Goal: Information Seeking & Learning: Compare options

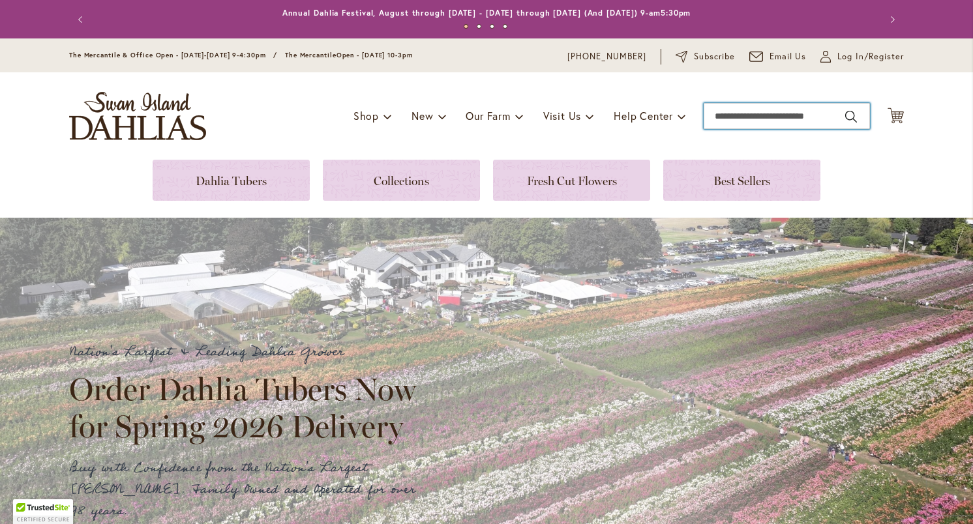
click at [758, 115] on input "Search" at bounding box center [787, 116] width 166 height 26
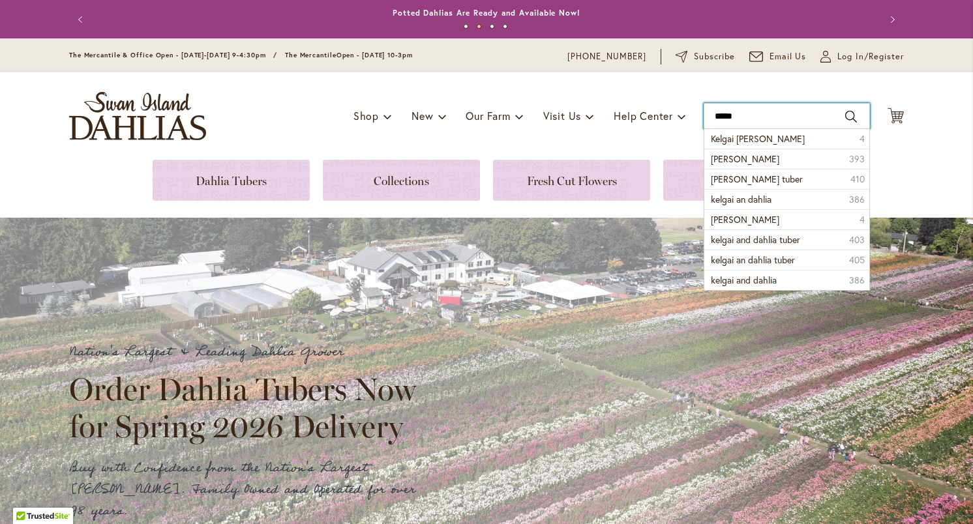
type input "******"
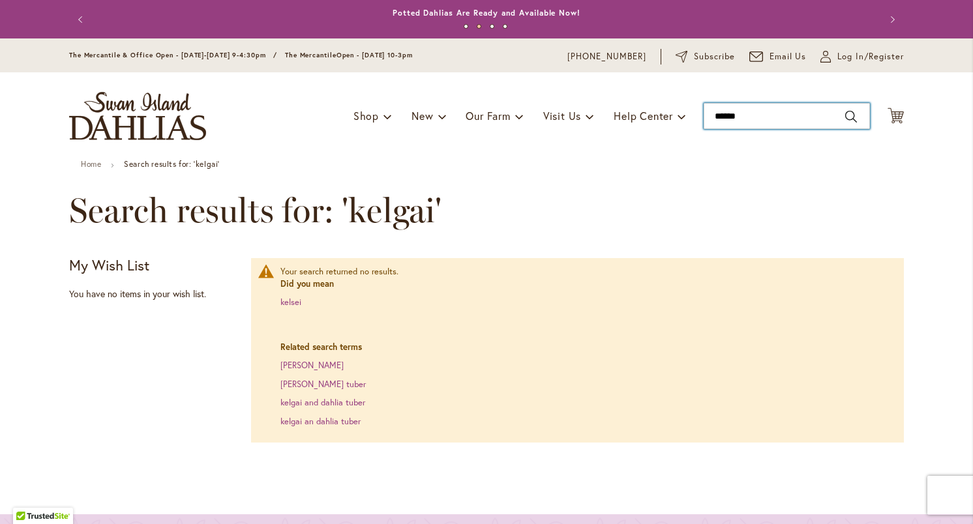
click at [770, 113] on input "******" at bounding box center [787, 116] width 166 height 26
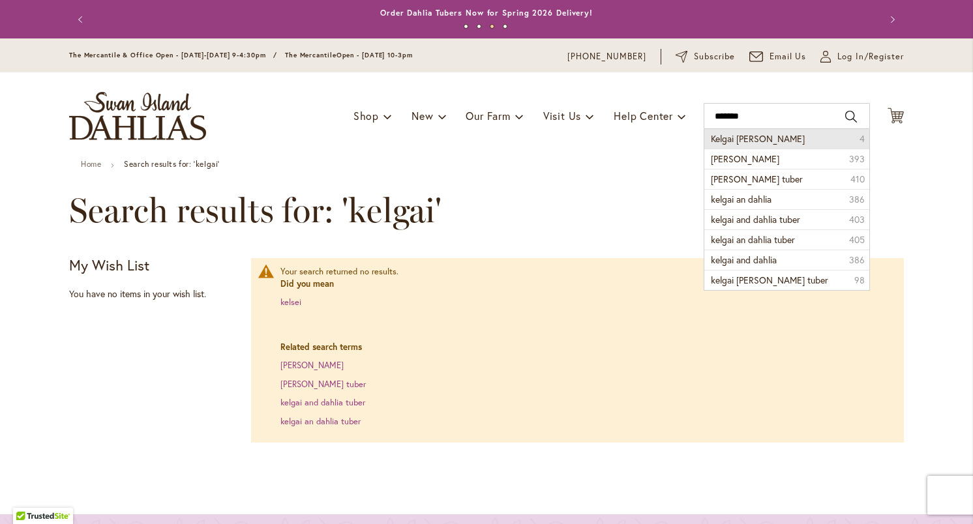
click at [748, 142] on span "Kelgai ann" at bounding box center [758, 138] width 94 height 12
type input "**********"
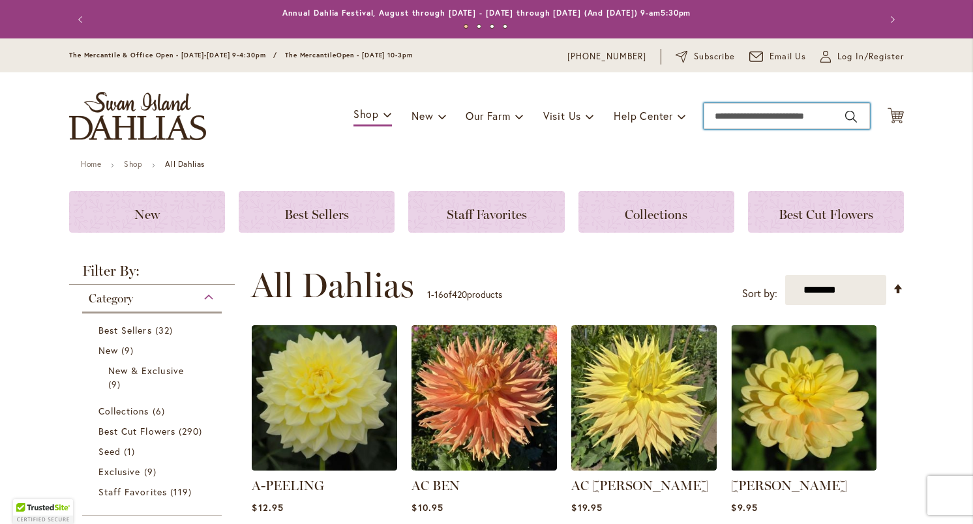
click at [748, 114] on input "Search" at bounding box center [787, 116] width 166 height 26
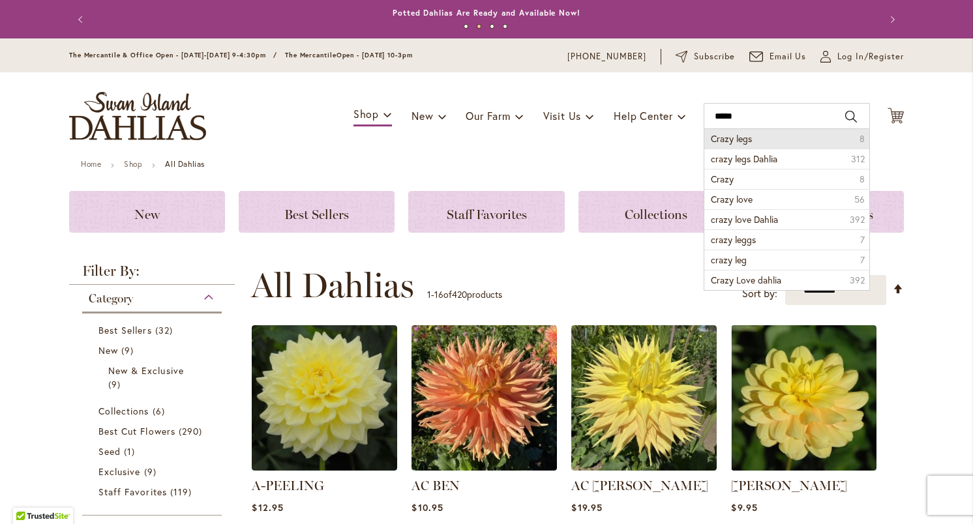
click at [745, 140] on span "Crazy legs" at bounding box center [731, 138] width 41 height 12
type input "**********"
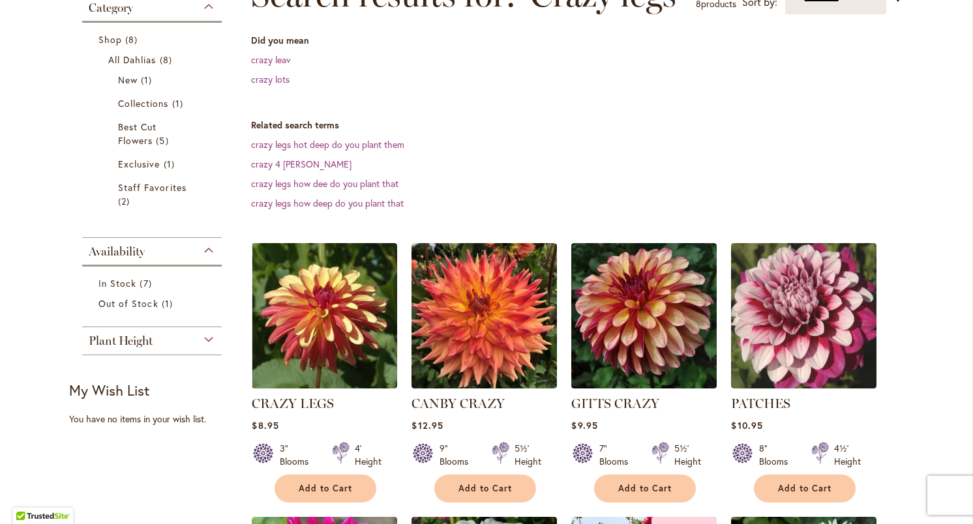
scroll to position [218, 0]
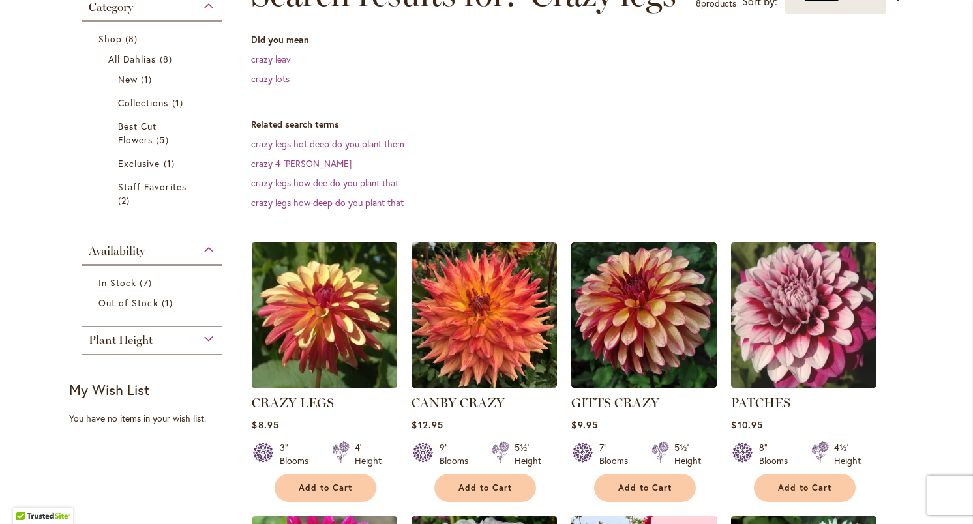
click at [312, 318] on img at bounding box center [324, 315] width 153 height 153
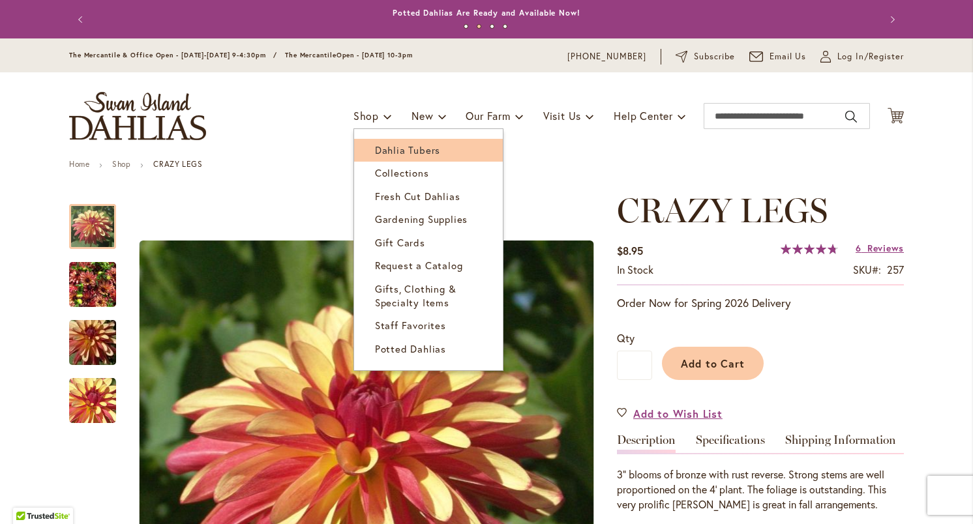
click at [423, 152] on span "Dahlia Tubers" at bounding box center [407, 149] width 65 height 13
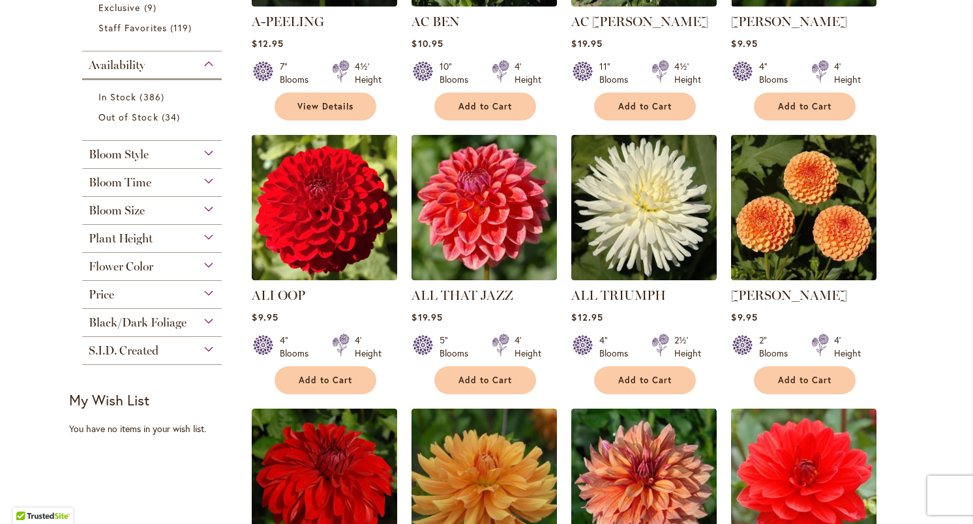
scroll to position [464, 0]
click at [211, 150] on div "Bloom Style" at bounding box center [152, 151] width 140 height 21
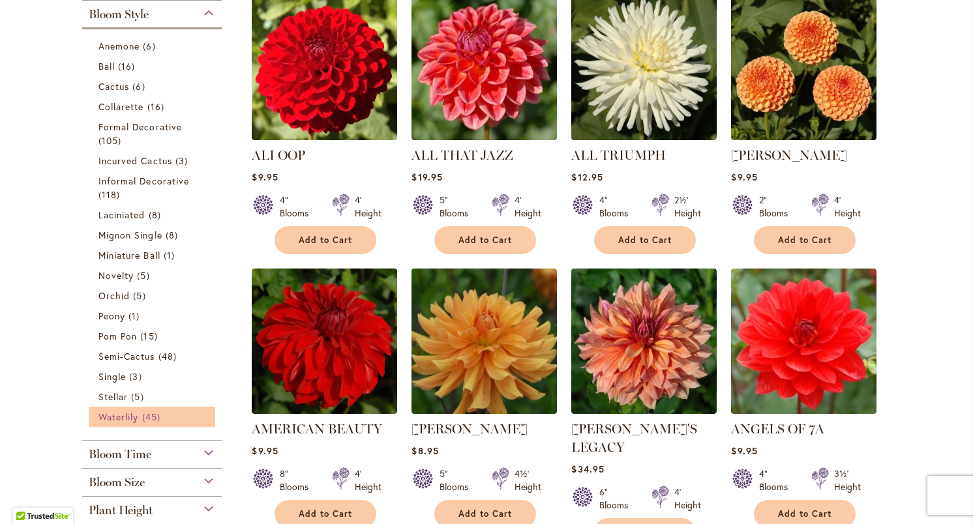
click at [119, 420] on span "Waterlily" at bounding box center [118, 417] width 40 height 12
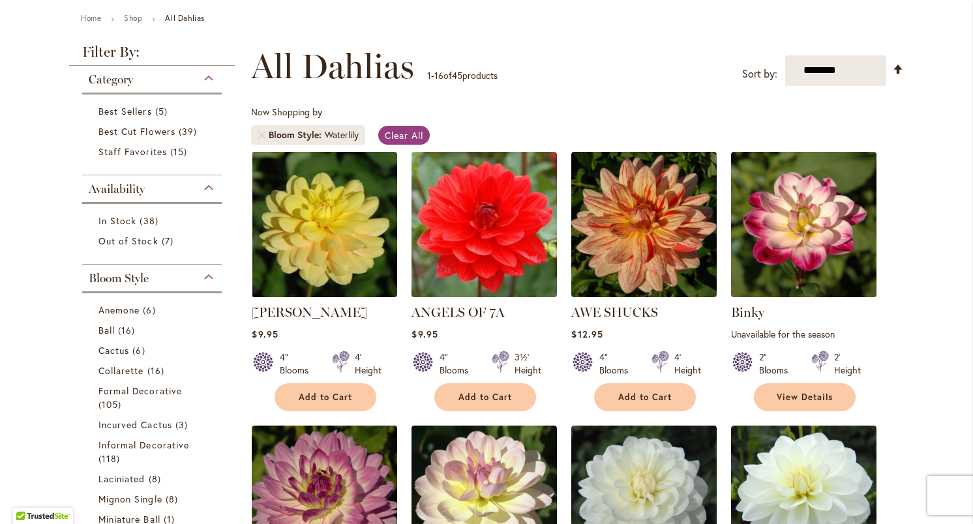
scroll to position [148, 0]
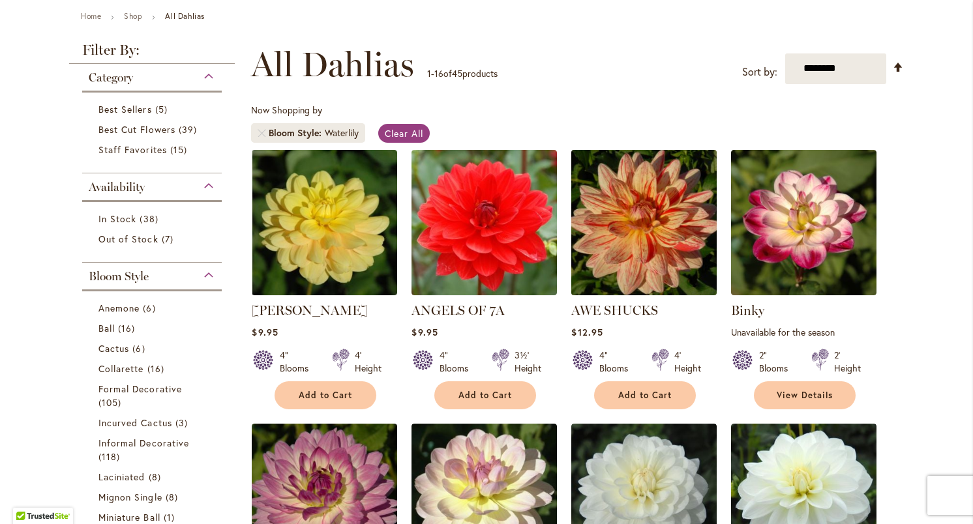
click at [644, 223] on img at bounding box center [644, 222] width 153 height 153
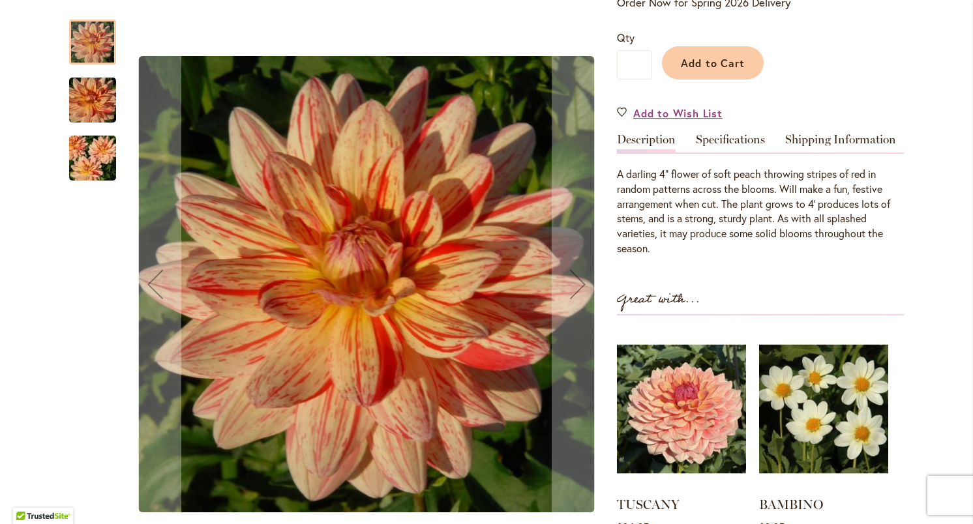
scroll to position [307, 0]
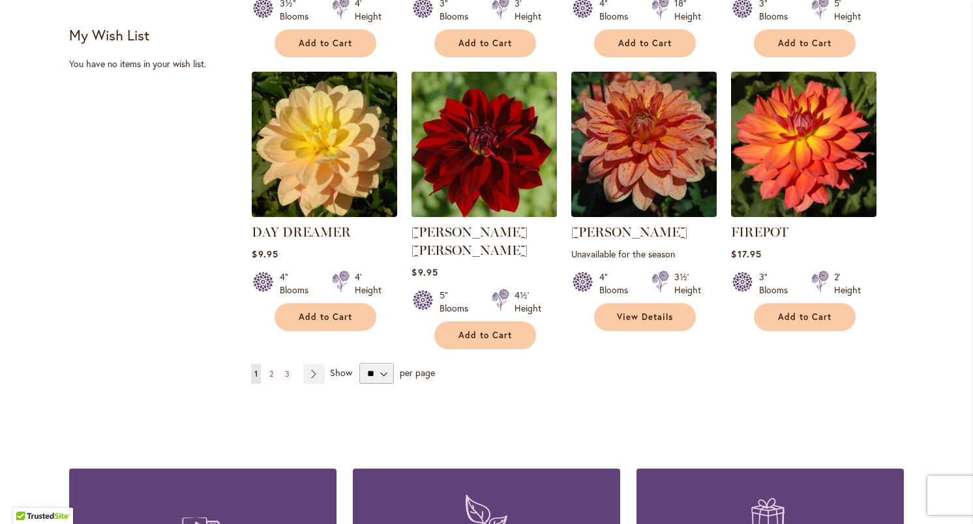
scroll to position [1049, 0]
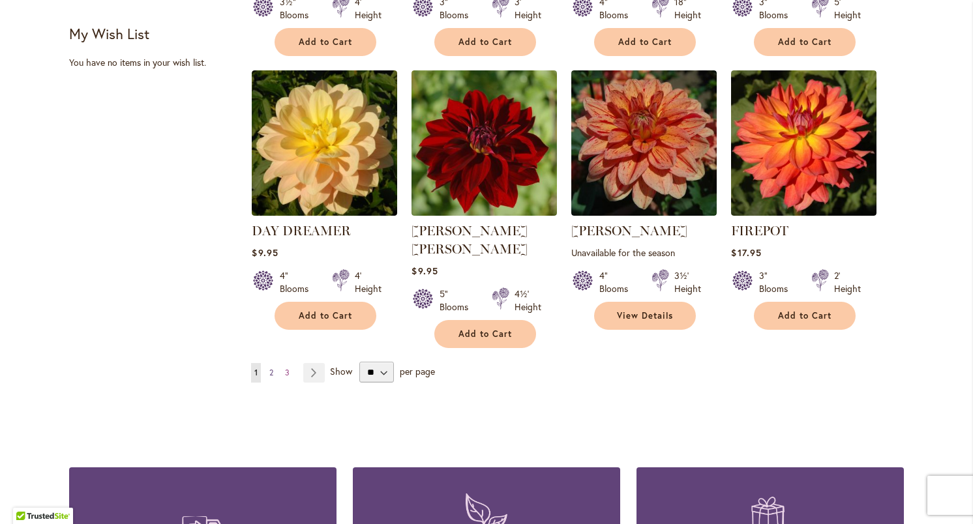
click at [273, 368] on span "2" at bounding box center [271, 373] width 4 height 10
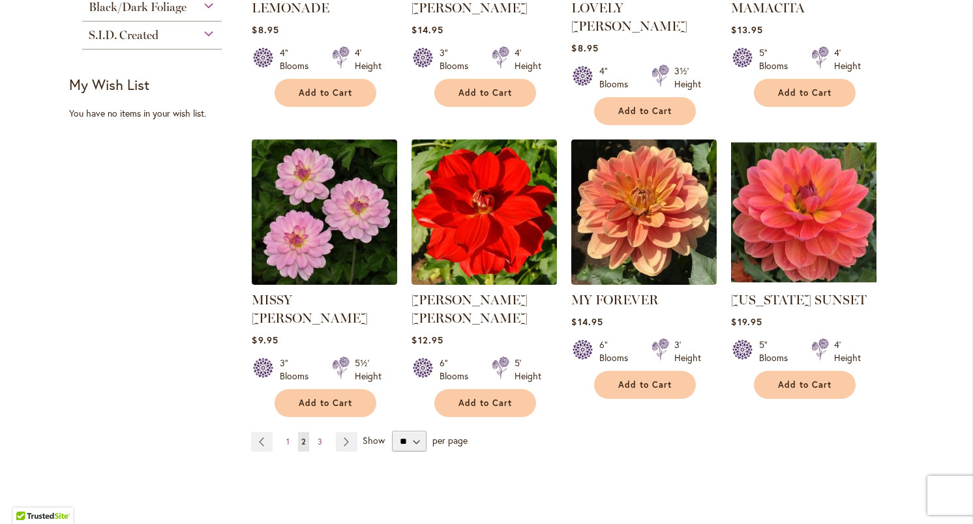
scroll to position [1000, 0]
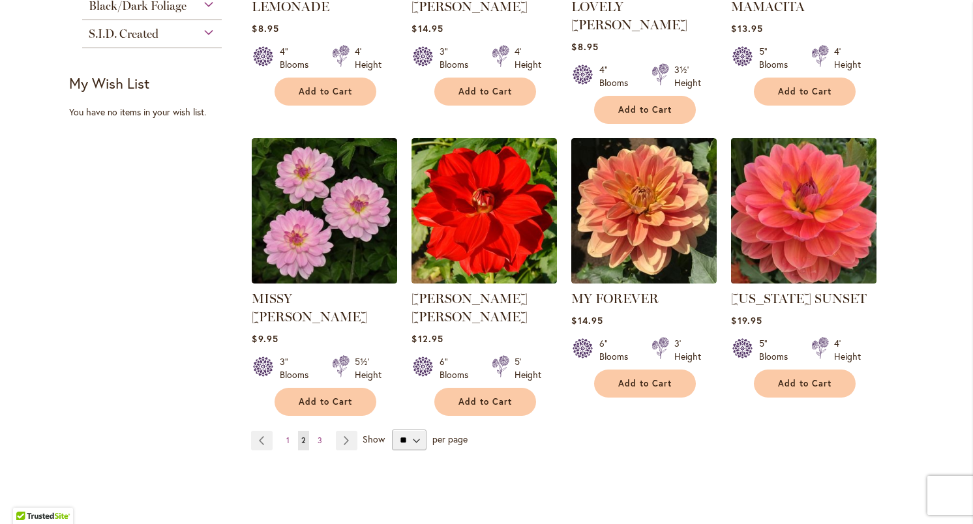
click at [775, 220] on img at bounding box center [804, 210] width 153 height 153
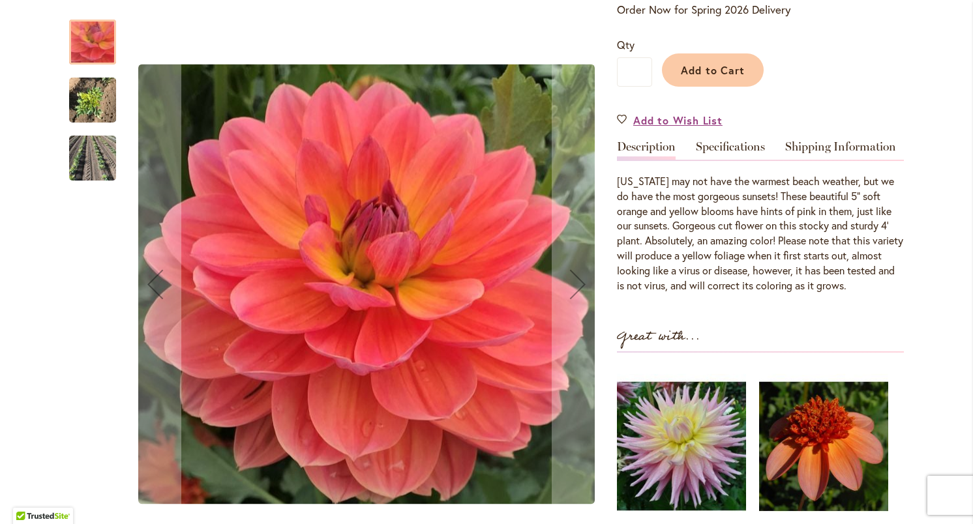
scroll to position [337, 0]
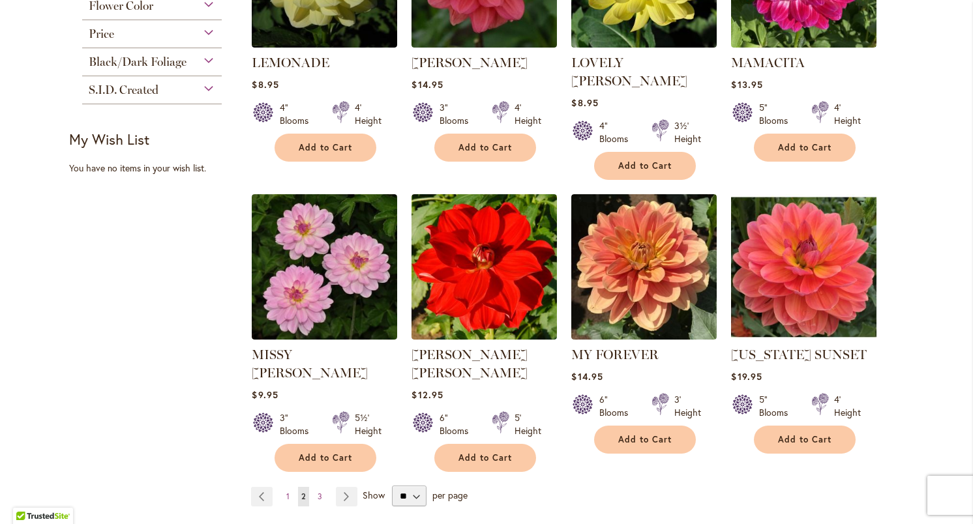
scroll to position [948, 0]
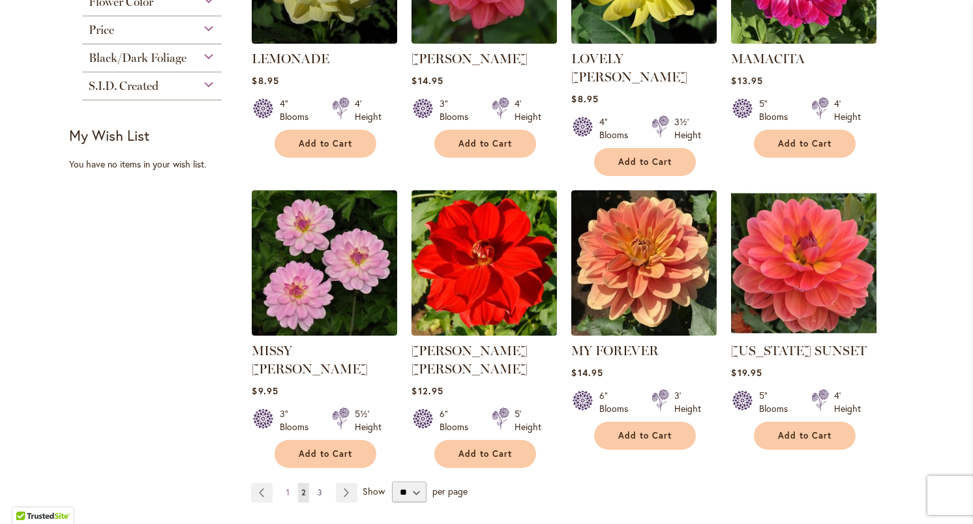
click at [320, 488] on span "3" at bounding box center [320, 493] width 5 height 10
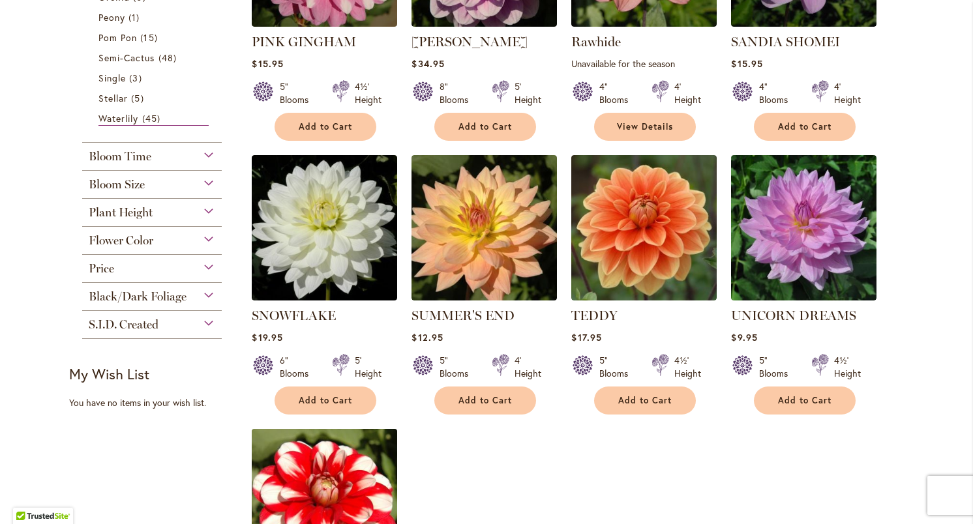
scroll to position [708, 0]
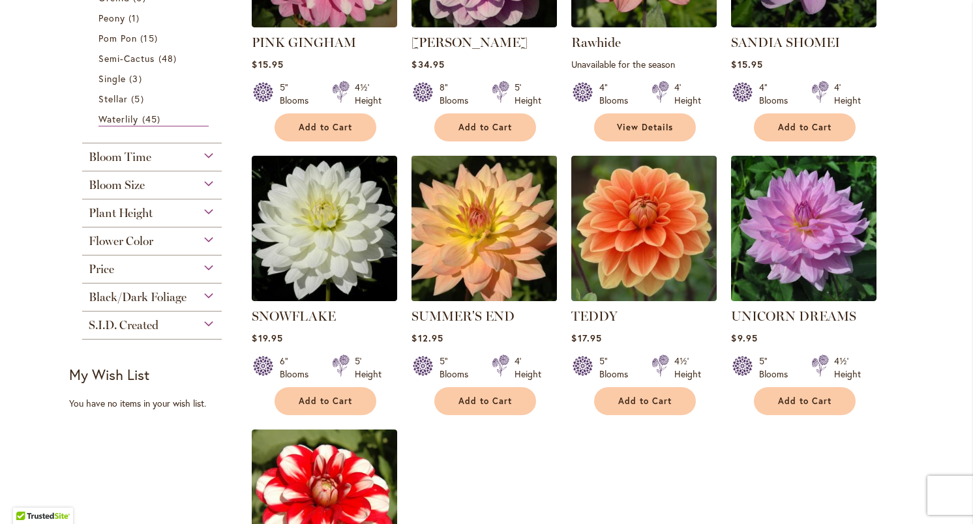
click at [500, 200] on img at bounding box center [484, 228] width 153 height 153
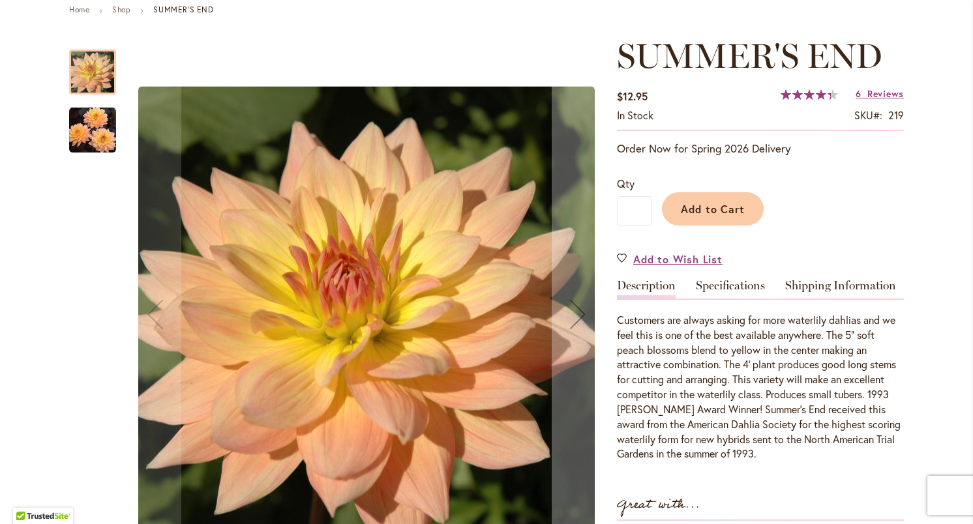
scroll to position [150, 0]
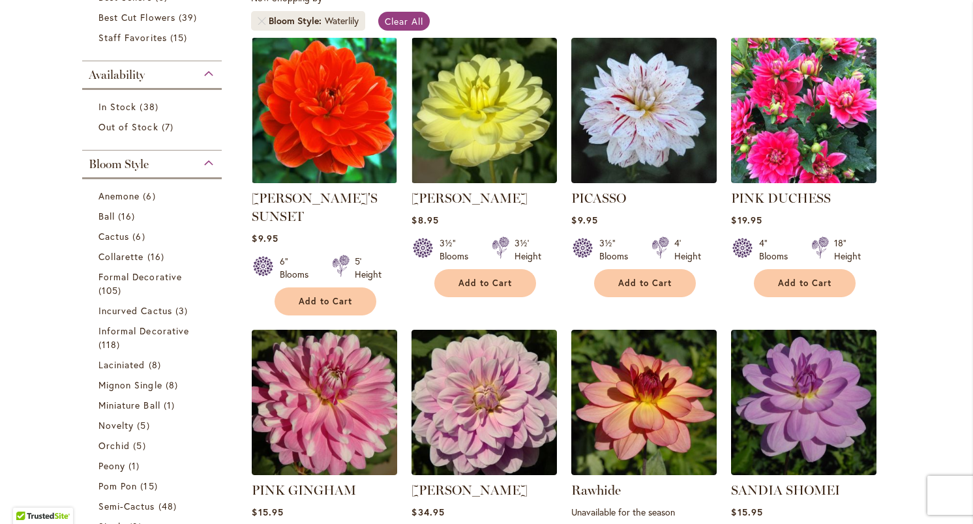
scroll to position [263, 0]
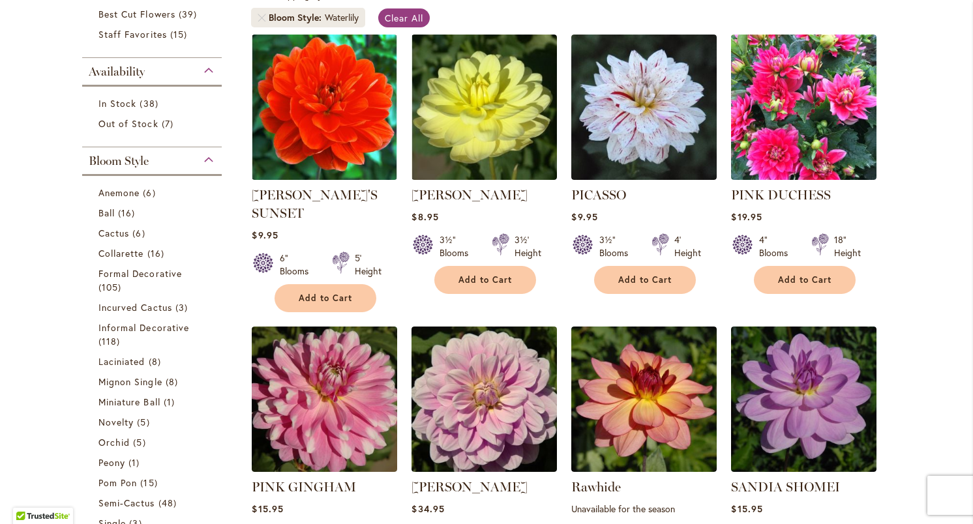
click at [210, 154] on div "Bloom Style" at bounding box center [152, 157] width 140 height 21
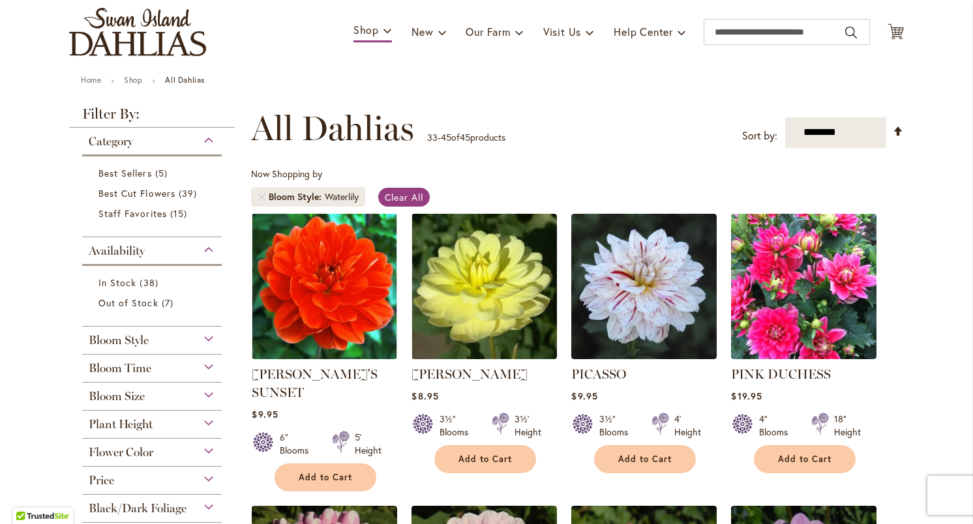
scroll to position [21, 0]
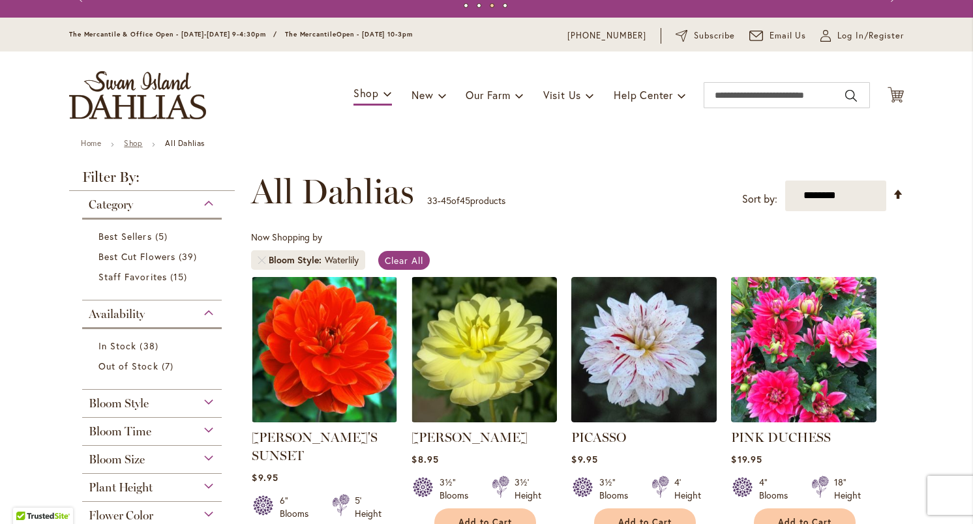
click at [135, 142] on link "Shop" at bounding box center [133, 143] width 18 height 10
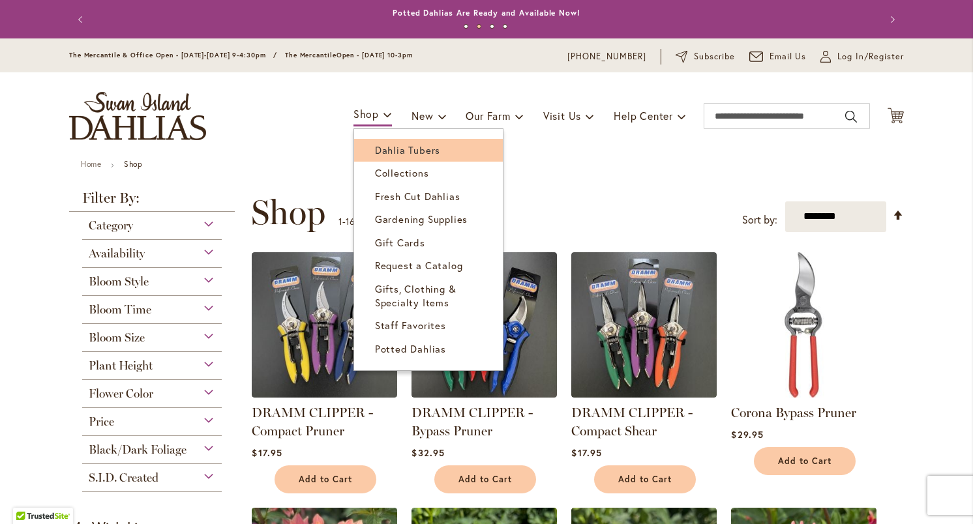
click at [402, 149] on span "Dahlia Tubers" at bounding box center [407, 149] width 65 height 13
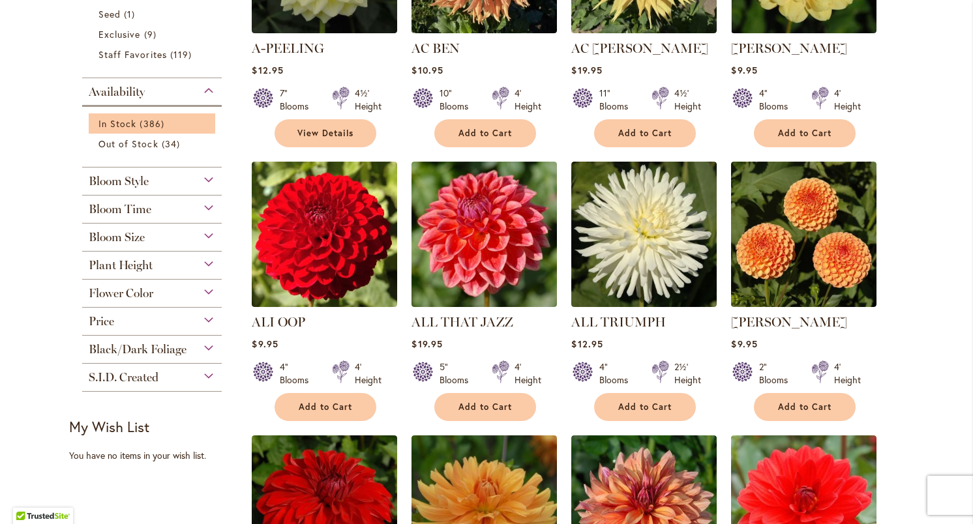
scroll to position [443, 0]
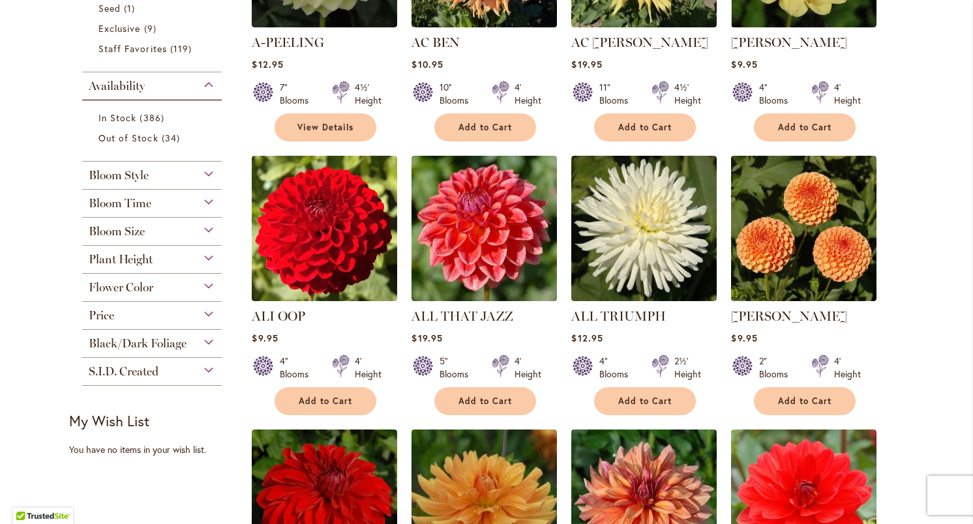
click at [208, 284] on div "Flower Color" at bounding box center [152, 284] width 140 height 21
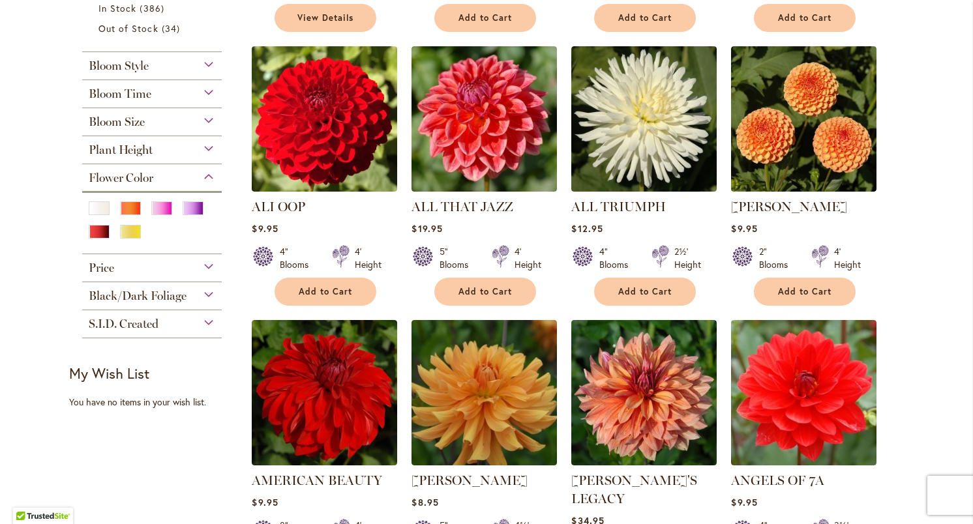
scroll to position [556, 0]
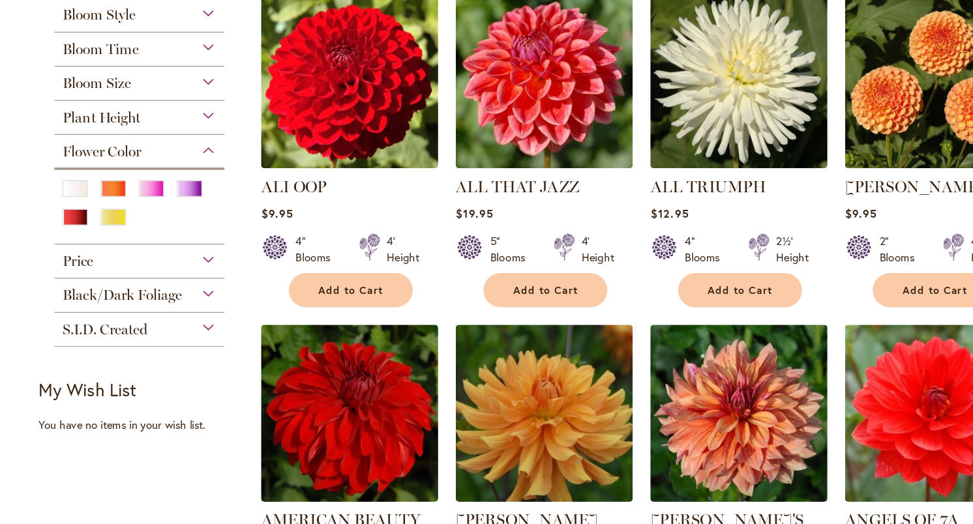
click at [120, 286] on span "Black/Dark Foliage" at bounding box center [138, 293] width 98 height 14
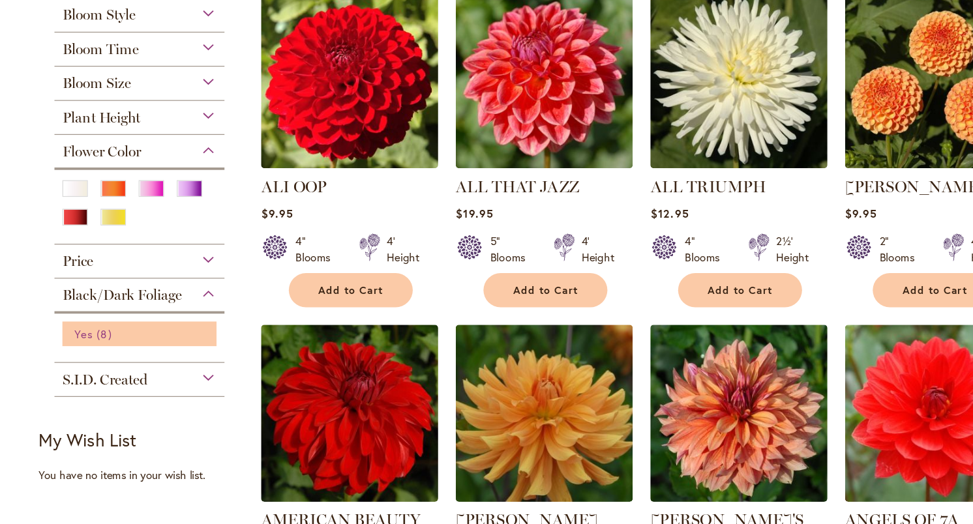
click at [98, 319] on span "Yes" at bounding box center [105, 325] width 15 height 12
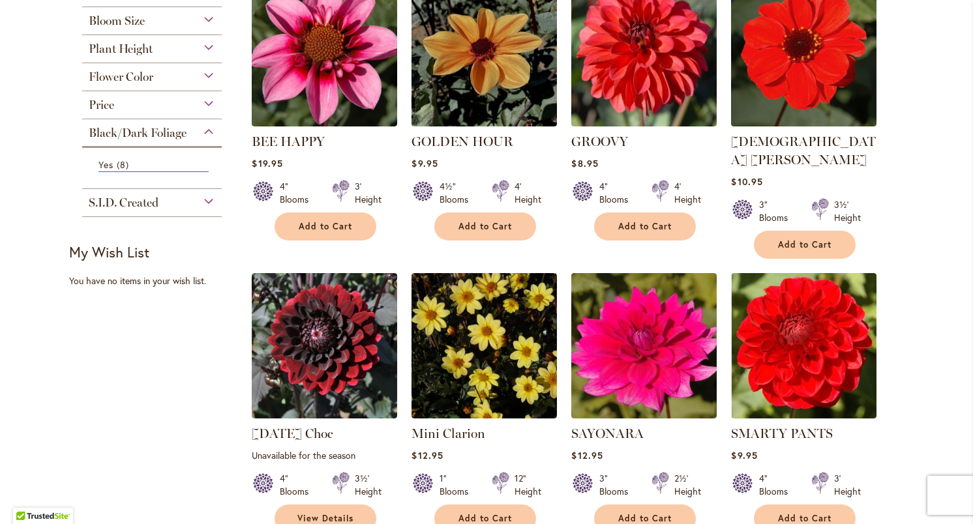
scroll to position [108, 0]
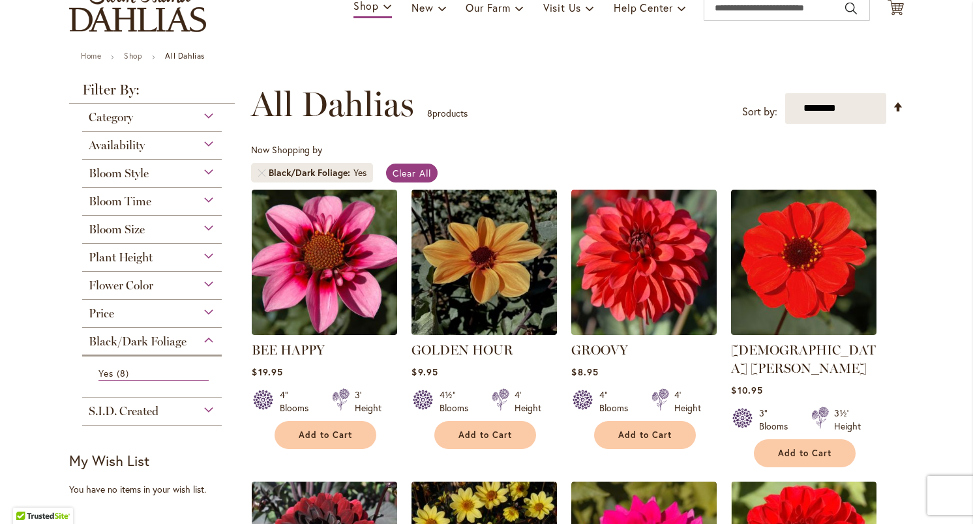
click at [209, 337] on div "Black/Dark Foliage" at bounding box center [152, 338] width 140 height 21
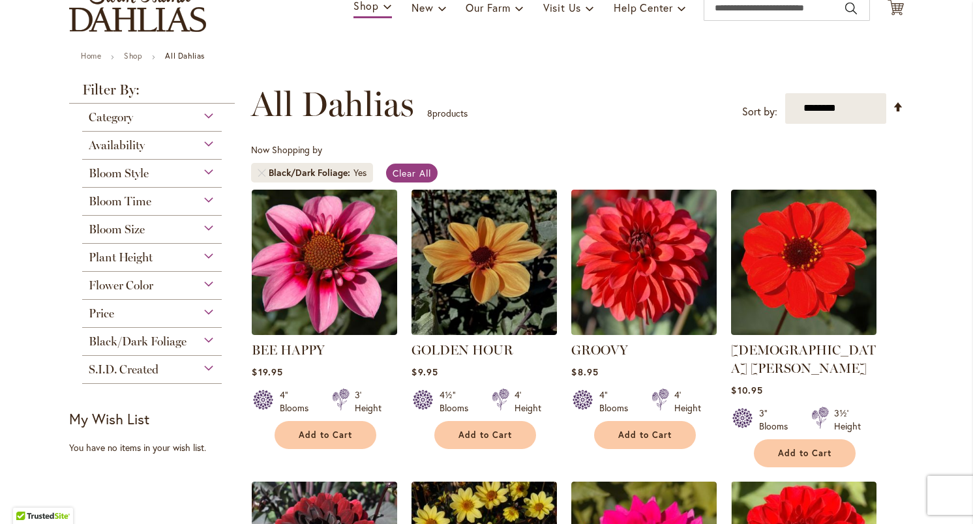
click at [209, 170] on div "Bloom Style" at bounding box center [152, 170] width 140 height 21
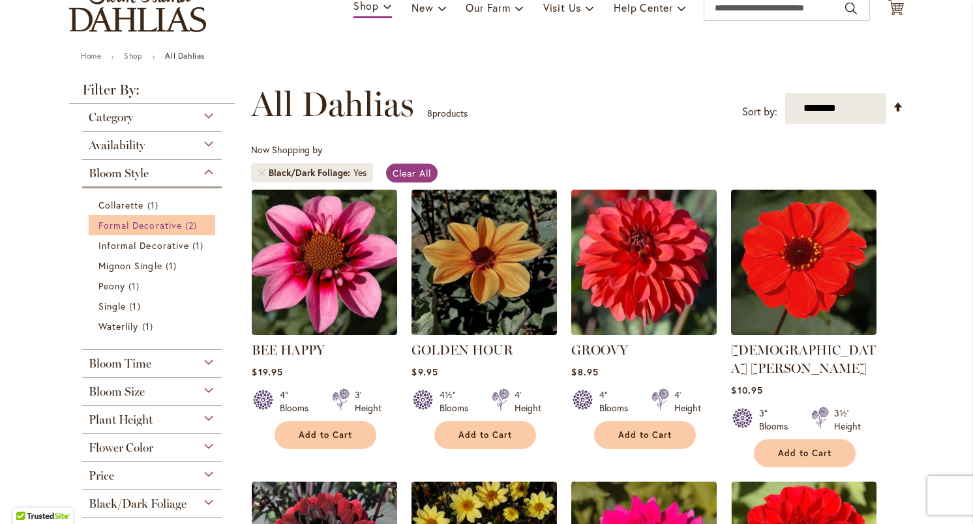
click at [178, 225] on span "Formal Decorative" at bounding box center [139, 225] width 83 height 12
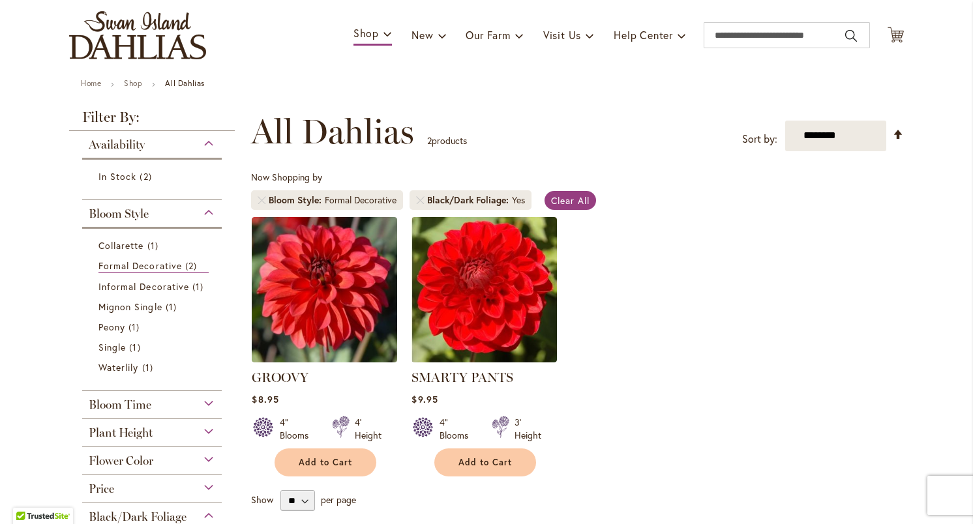
scroll to position [82, 0]
click at [138, 81] on link "Shop" at bounding box center [133, 83] width 18 height 10
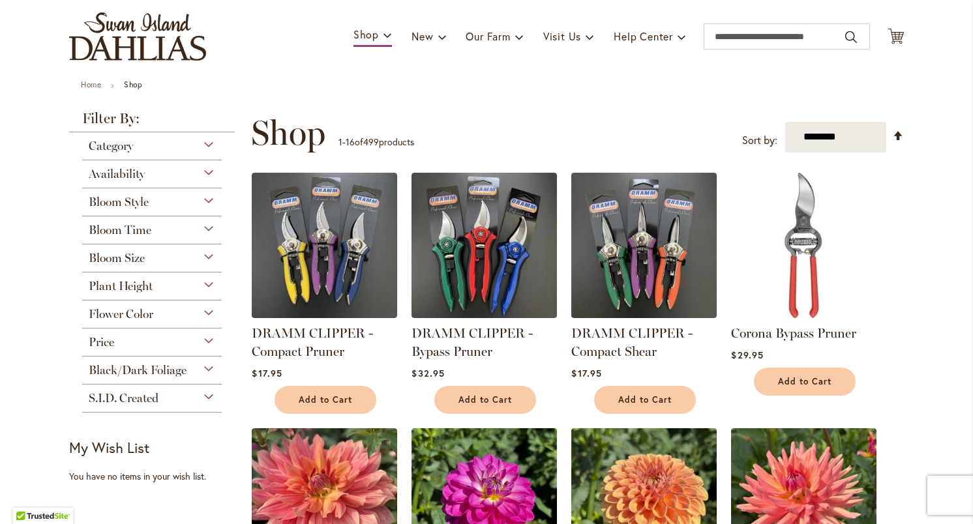
scroll to position [38, 0]
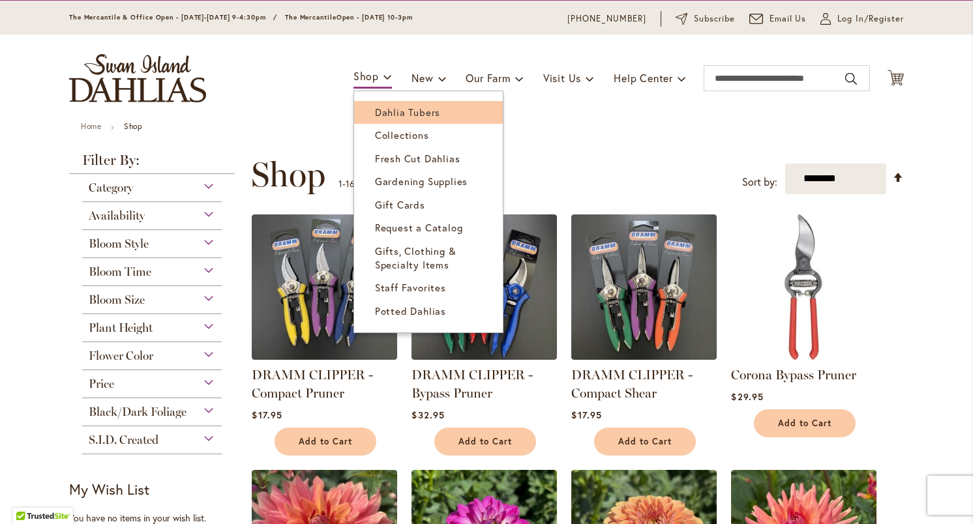
click at [389, 109] on span "Dahlia Tubers" at bounding box center [407, 112] width 65 height 13
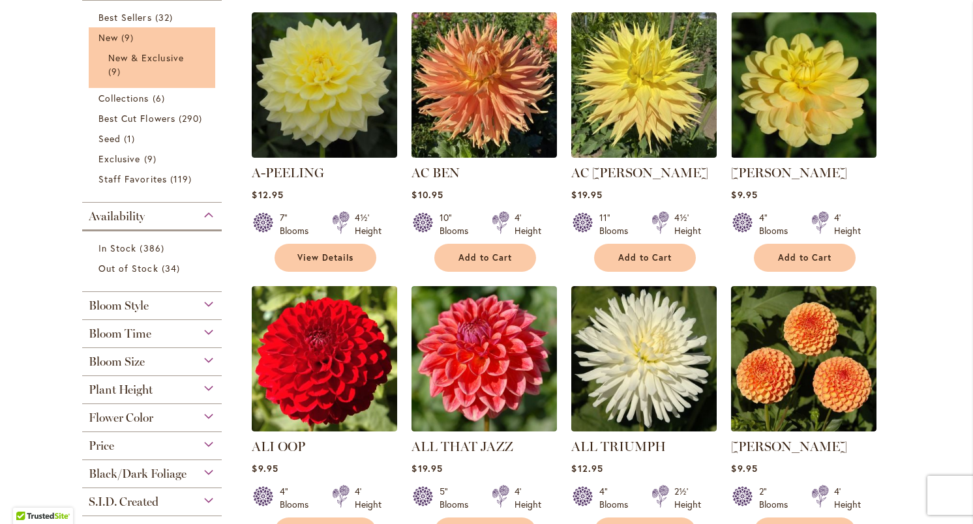
scroll to position [314, 0]
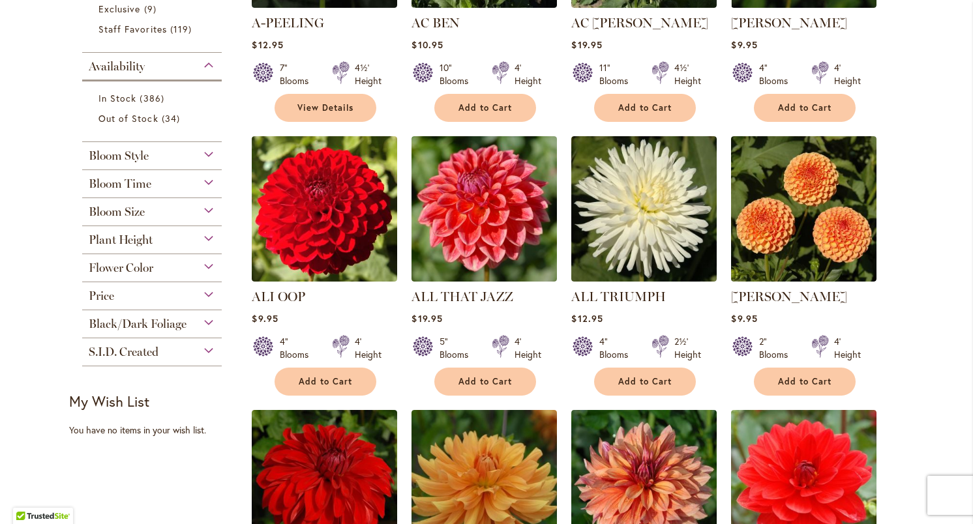
click at [207, 151] on div "Bloom Style" at bounding box center [152, 152] width 140 height 21
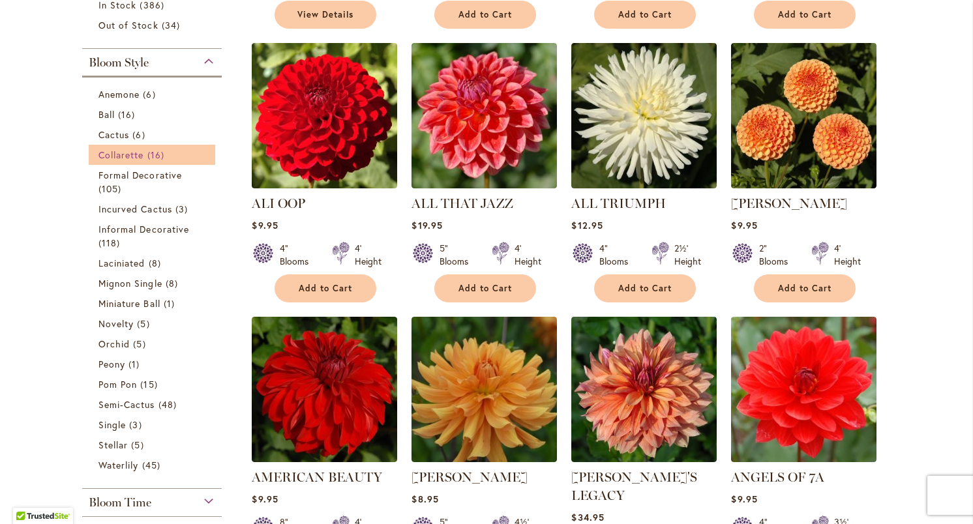
scroll to position [557, 0]
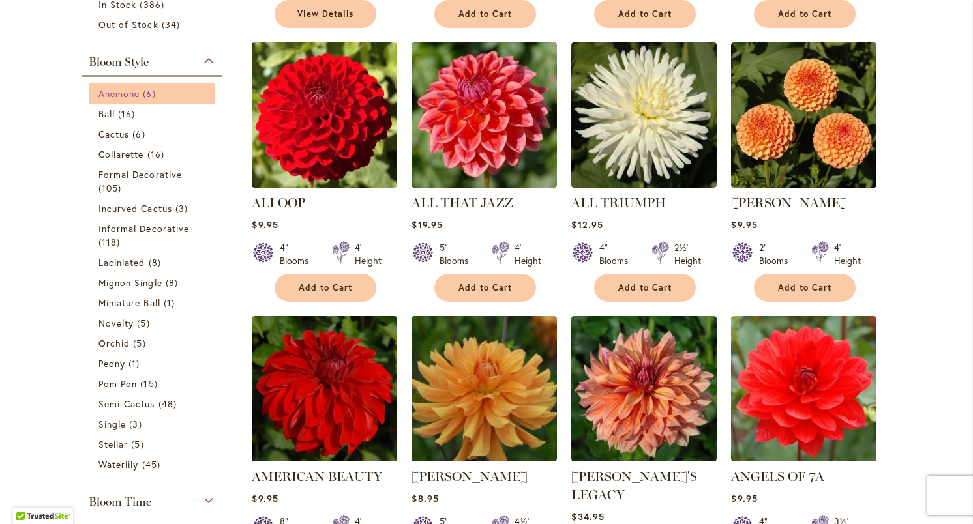
click at [171, 91] on link "Anemone 6 items" at bounding box center [153, 94] width 110 height 14
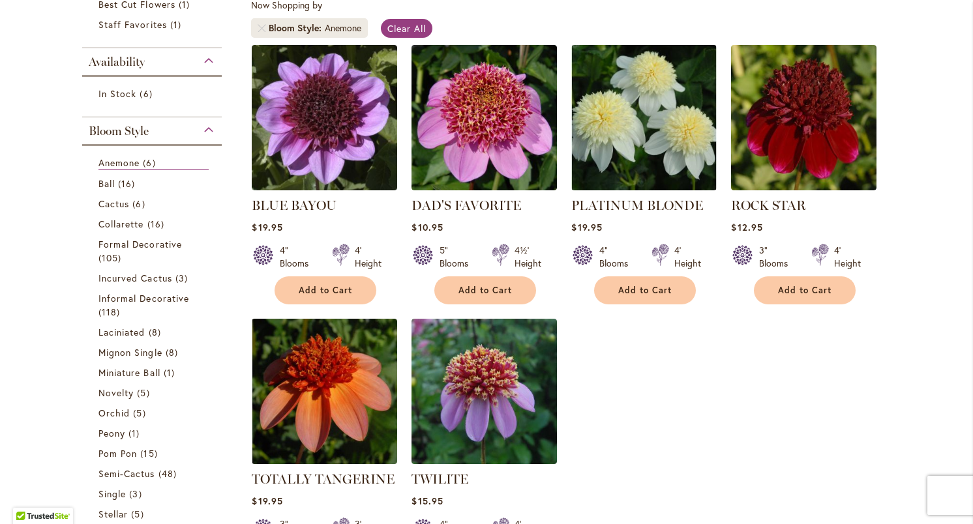
scroll to position [264, 0]
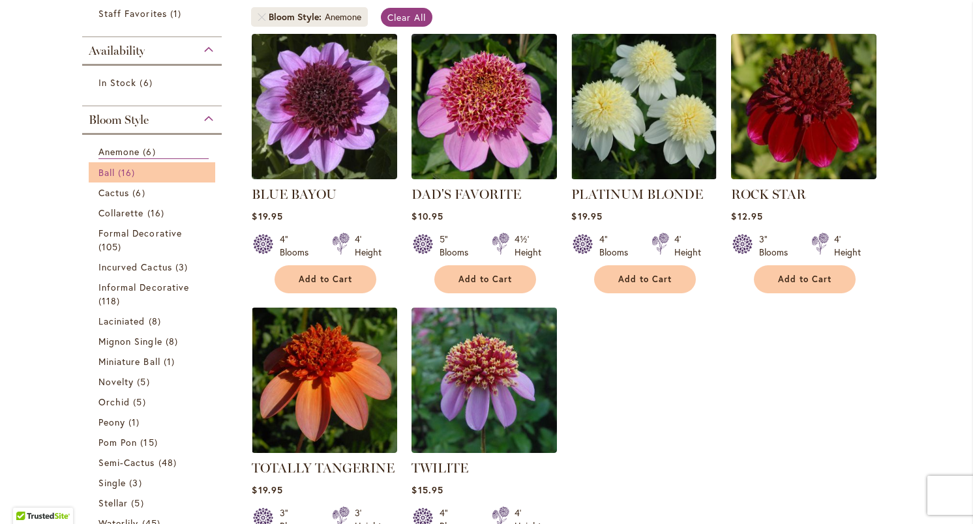
click at [106, 176] on span "Ball" at bounding box center [106, 172] width 16 height 12
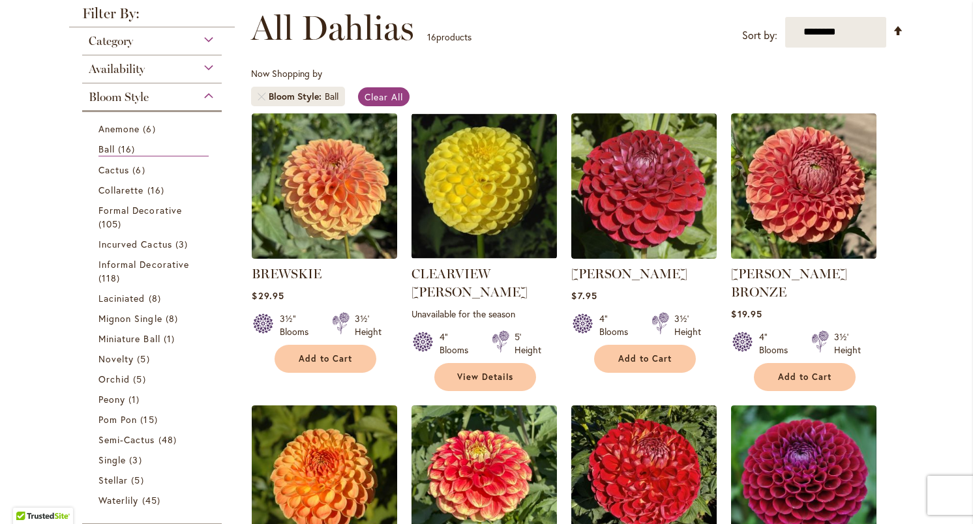
scroll to position [187, 0]
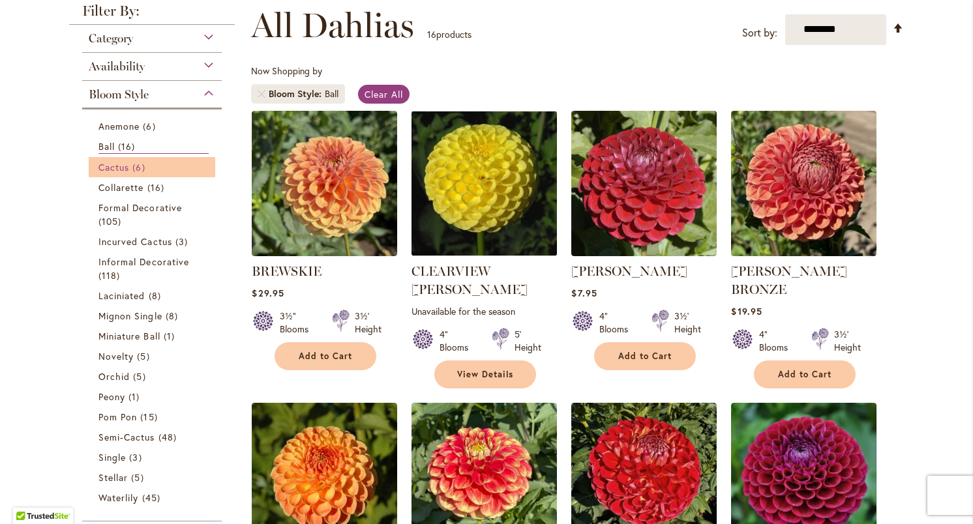
click at [121, 164] on span "Cactus" at bounding box center [113, 167] width 31 height 12
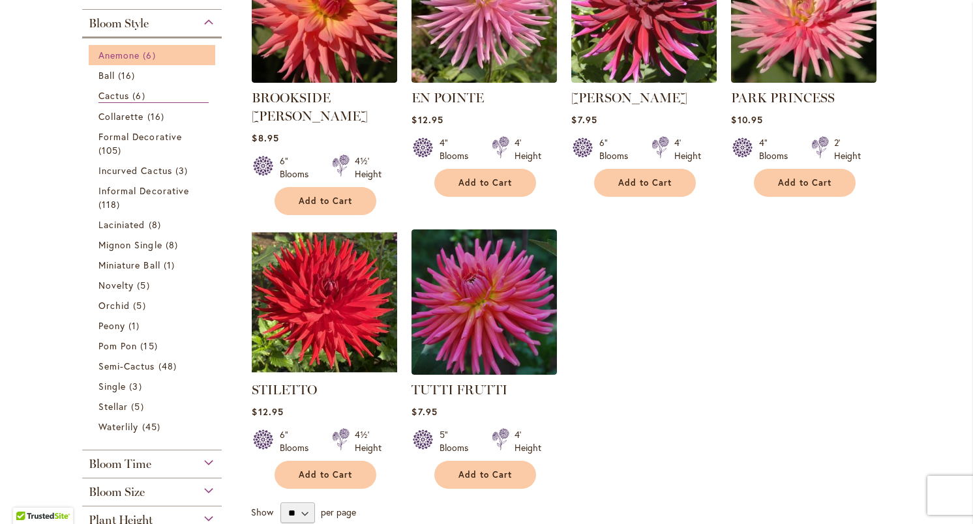
scroll to position [380, 0]
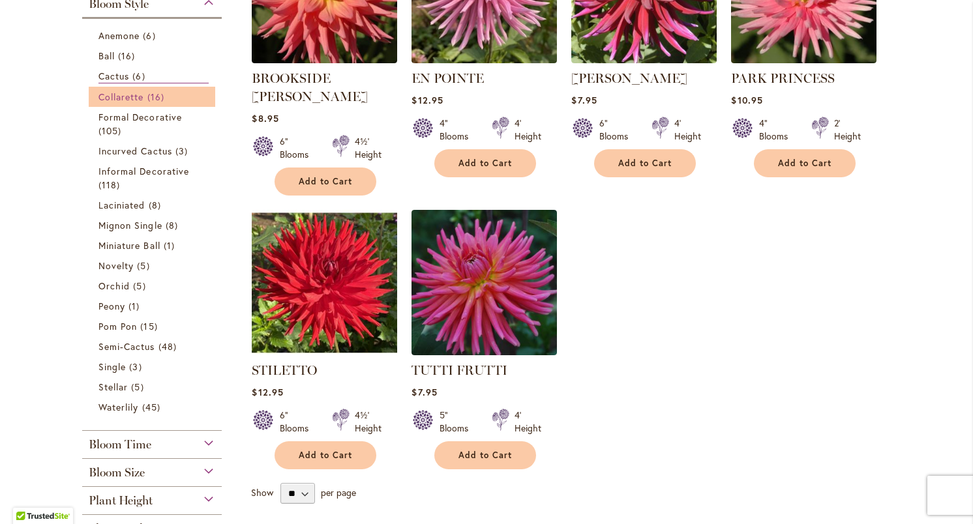
click at [142, 93] on span "Collarette" at bounding box center [121, 97] width 46 height 12
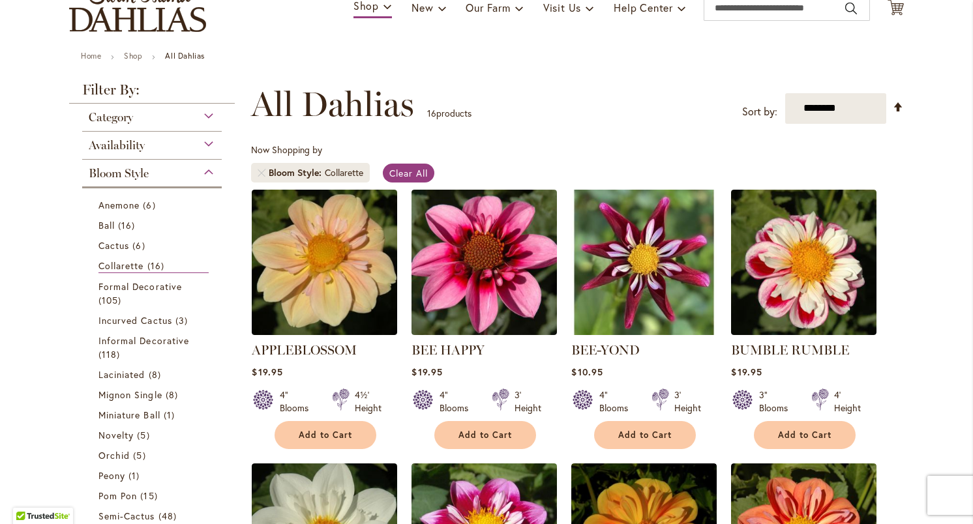
scroll to position [118, 0]
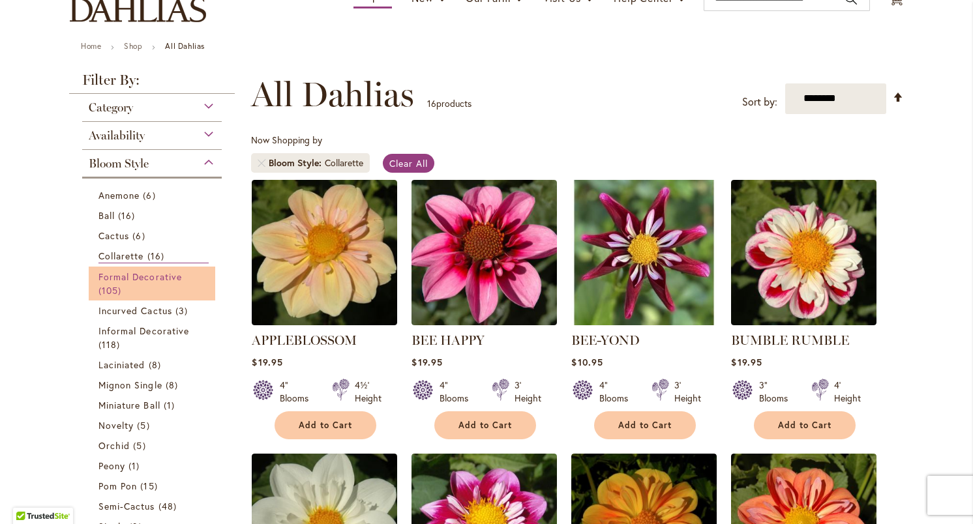
click at [143, 271] on span "Formal Decorative" at bounding box center [139, 277] width 83 height 12
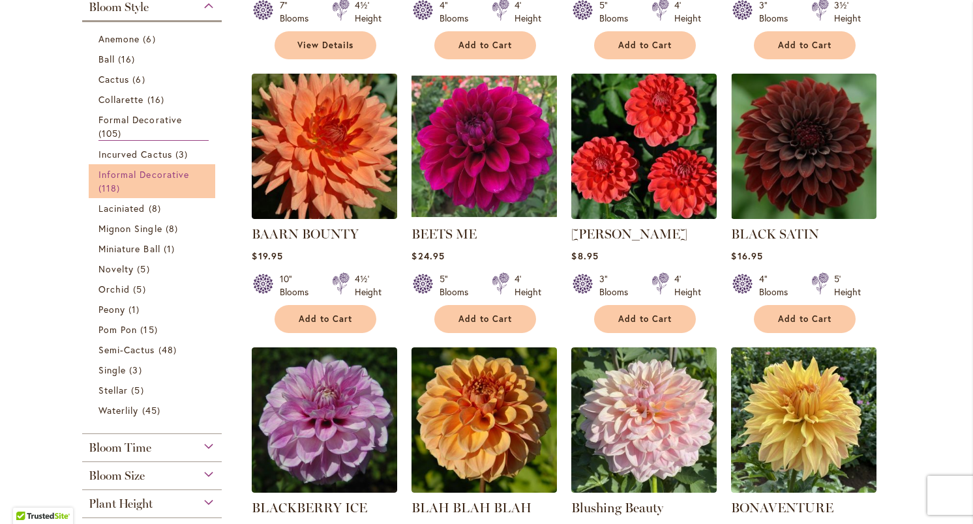
scroll to position [502, 0]
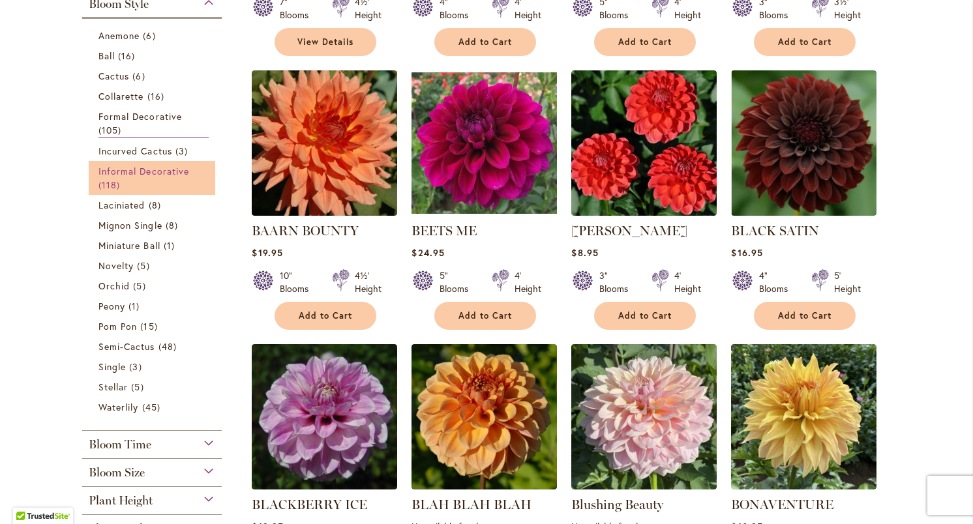
click at [183, 175] on span "Informal Decorative" at bounding box center [143, 171] width 91 height 12
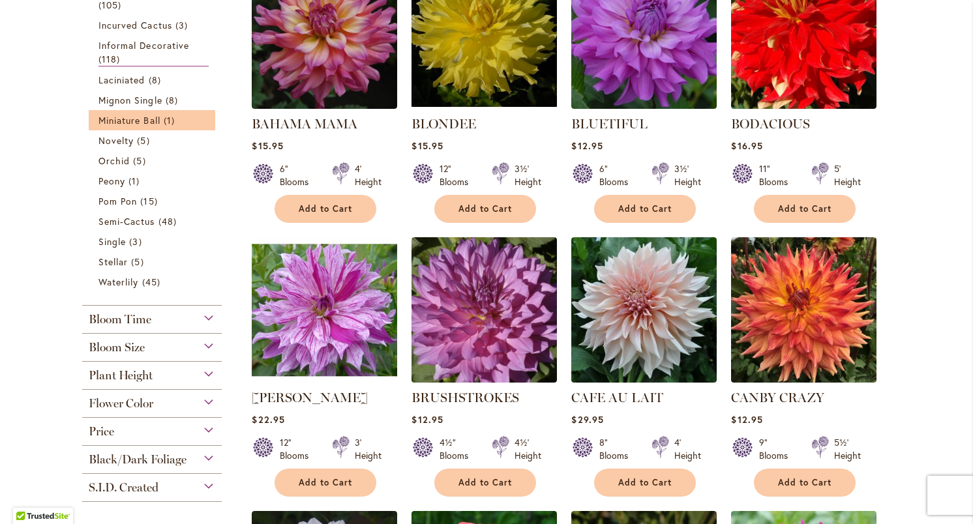
scroll to position [636, 0]
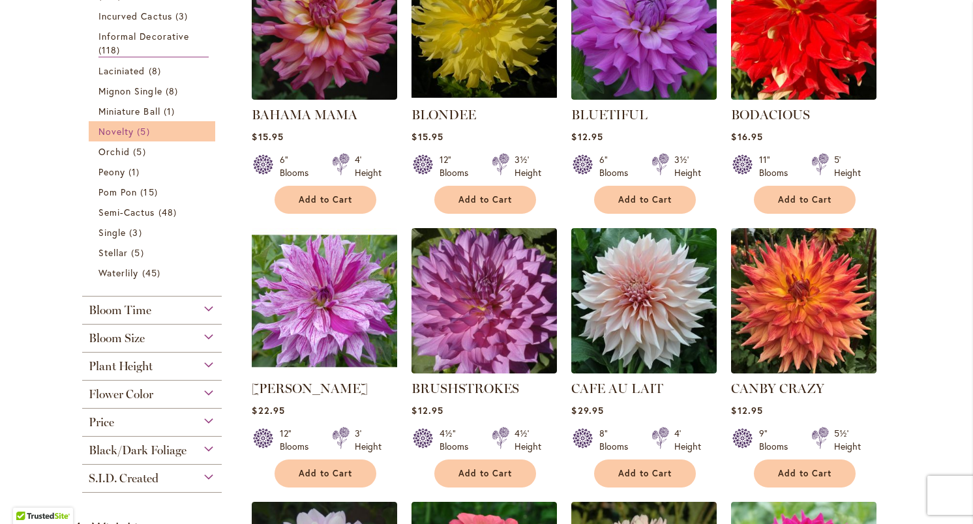
click at [119, 129] on span "Novelty" at bounding box center [115, 131] width 35 height 12
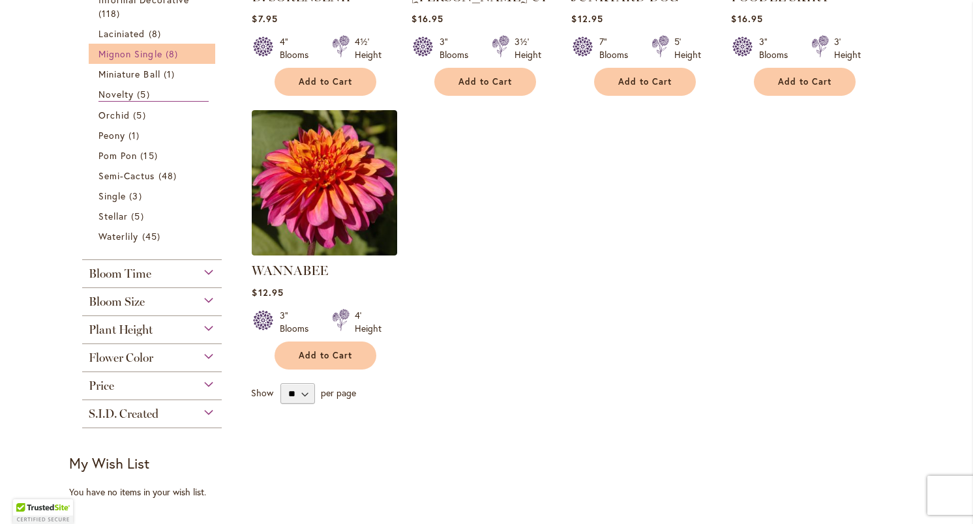
scroll to position [473, 0]
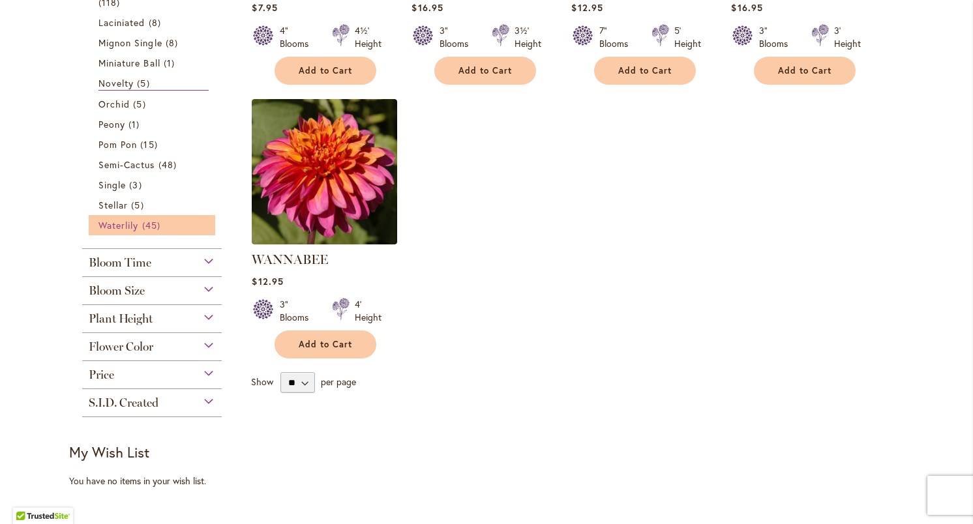
click at [147, 223] on span "45 items" at bounding box center [153, 225] width 22 height 14
